Goal: Task Accomplishment & Management: Complete application form

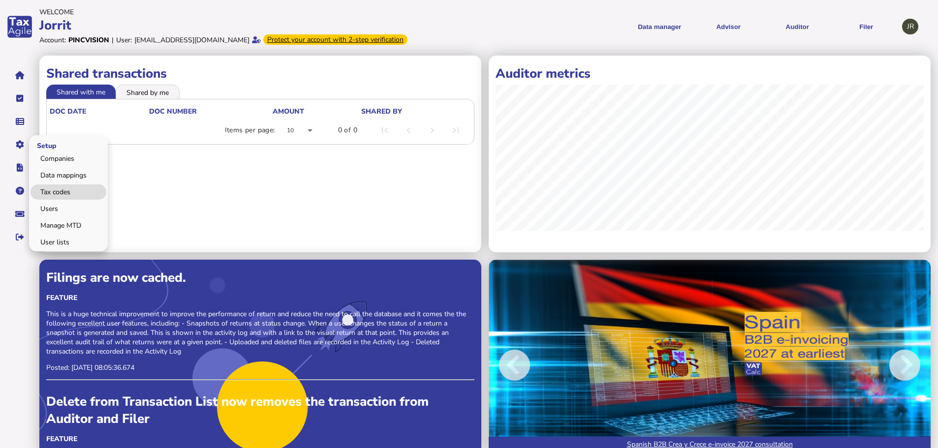
click at [62, 191] on link "Tax codes" at bounding box center [69, 192] width 76 height 15
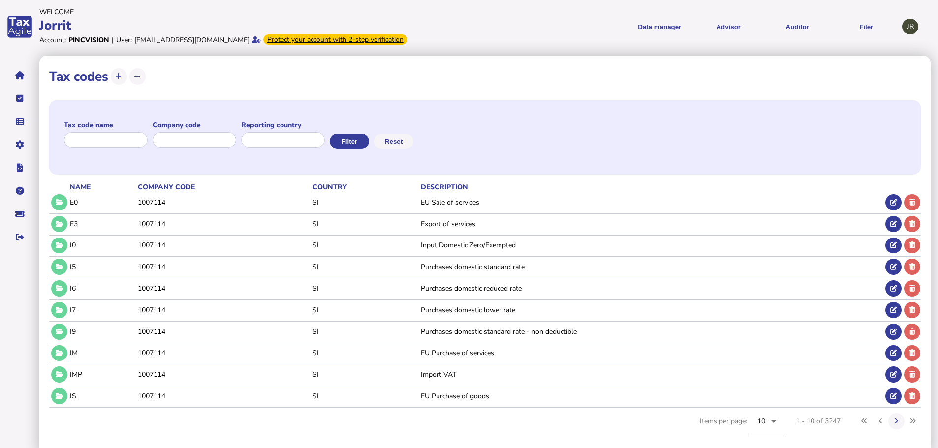
click at [118, 127] on label "Tax code name" at bounding box center [106, 125] width 84 height 9
click at [111, 131] on div at bounding box center [106, 141] width 84 height 20
click at [111, 136] on input "input" at bounding box center [106, 139] width 85 height 15
type input "*"
click at [200, 133] on input "input" at bounding box center [195, 139] width 85 height 15
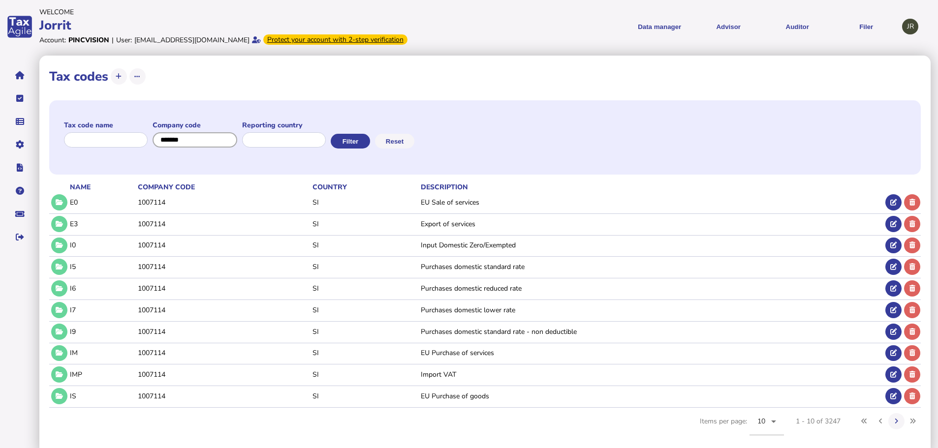
type input "*******"
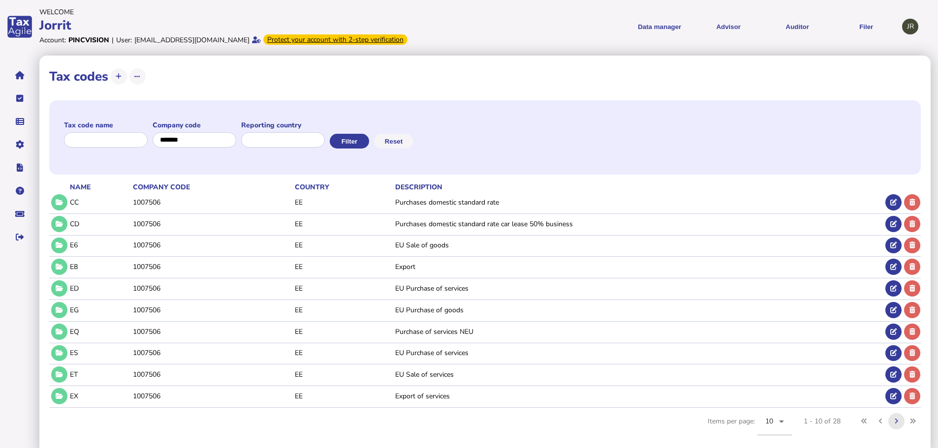
click at [890, 423] on button at bounding box center [897, 422] width 16 height 16
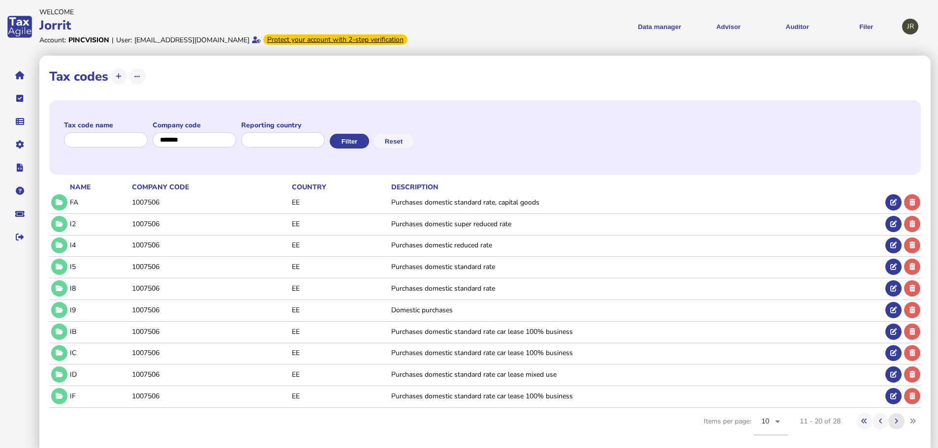
click at [890, 423] on button at bounding box center [897, 422] width 16 height 16
